Goal: Transaction & Acquisition: Purchase product/service

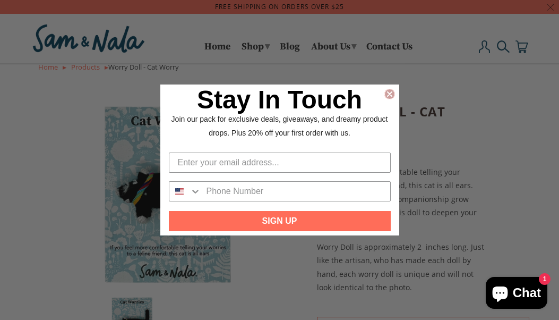
click at [390, 96] on circle "Close dialog" at bounding box center [389, 94] width 10 height 10
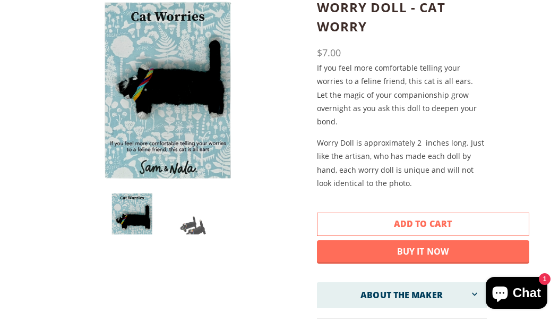
scroll to position [105, 0]
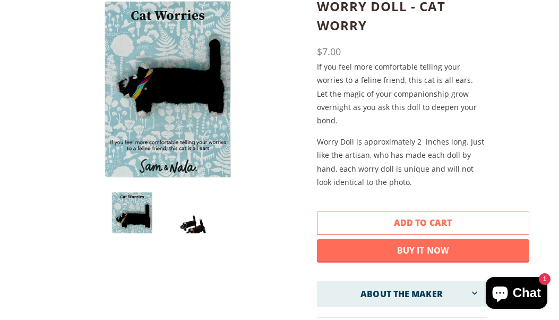
click at [191, 217] on img at bounding box center [190, 220] width 44 height 59
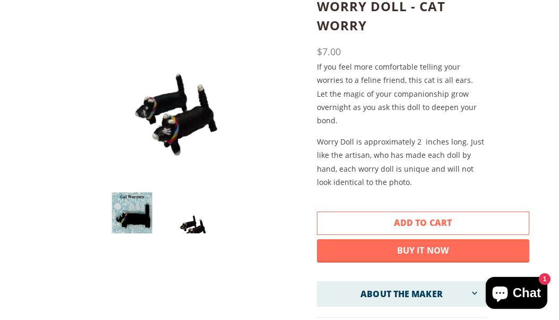
click at [137, 180] on img at bounding box center [168, 90] width 140 height 186
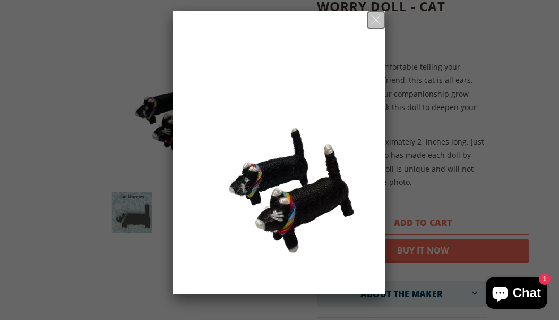
click at [376, 18] on span at bounding box center [376, 19] width 10 height 13
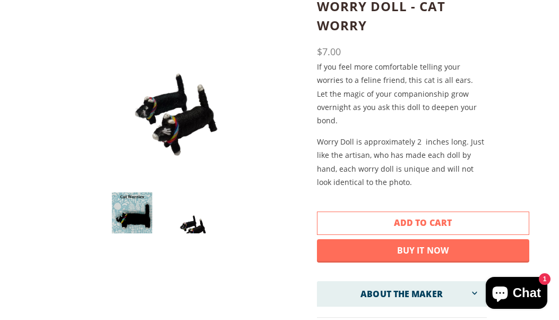
click at [139, 211] on img at bounding box center [132, 220] width 44 height 59
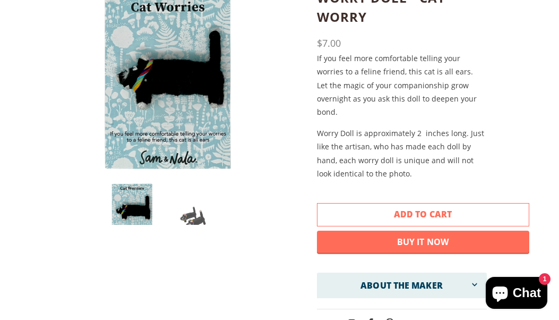
scroll to position [115, 0]
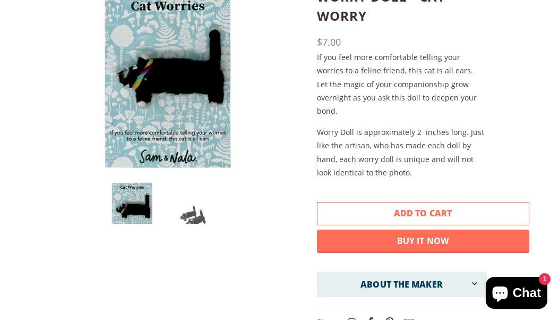
click at [400, 213] on span "Add to Cart" at bounding box center [423, 213] width 58 height 12
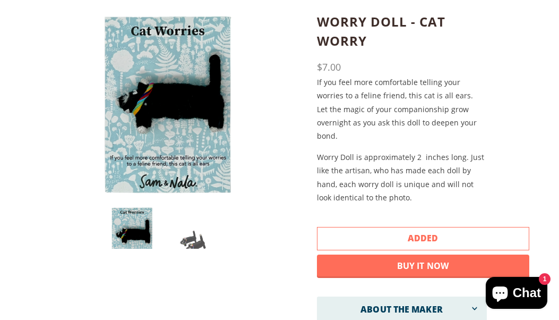
scroll to position [89, 0]
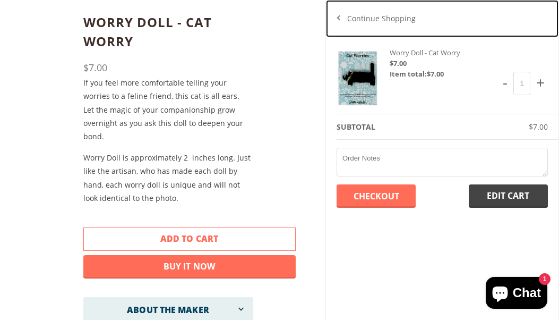
click at [340, 16] on link "Continue Shopping" at bounding box center [442, 18] width 233 height 37
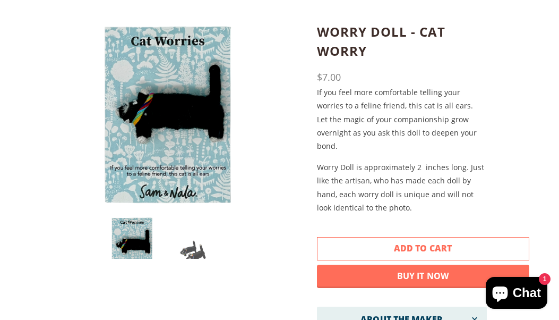
scroll to position [0, 0]
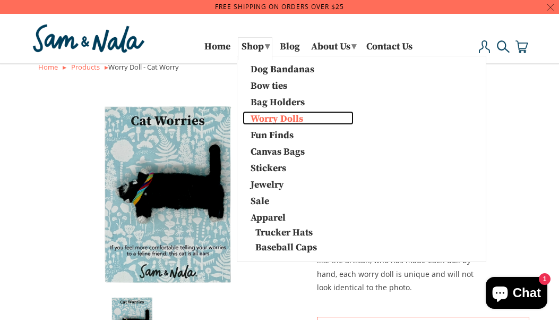
click at [288, 118] on link "Worry Dolls" at bounding box center [298, 118] width 111 height 14
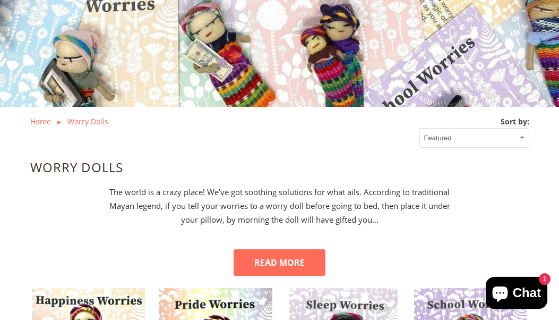
scroll to position [275, 0]
